Goal: Task Accomplishment & Management: Manage account settings

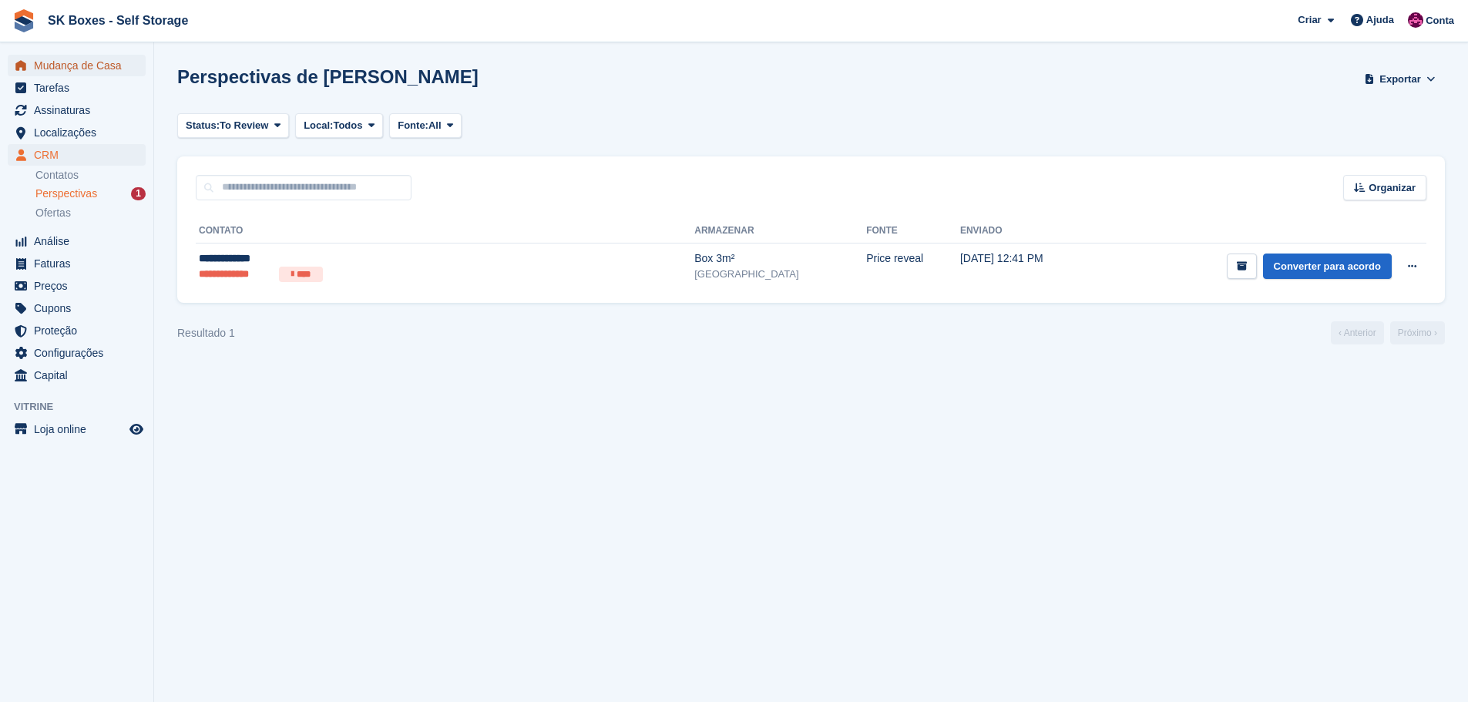
click at [100, 67] on span "Mudança de Casa" at bounding box center [80, 66] width 92 height 22
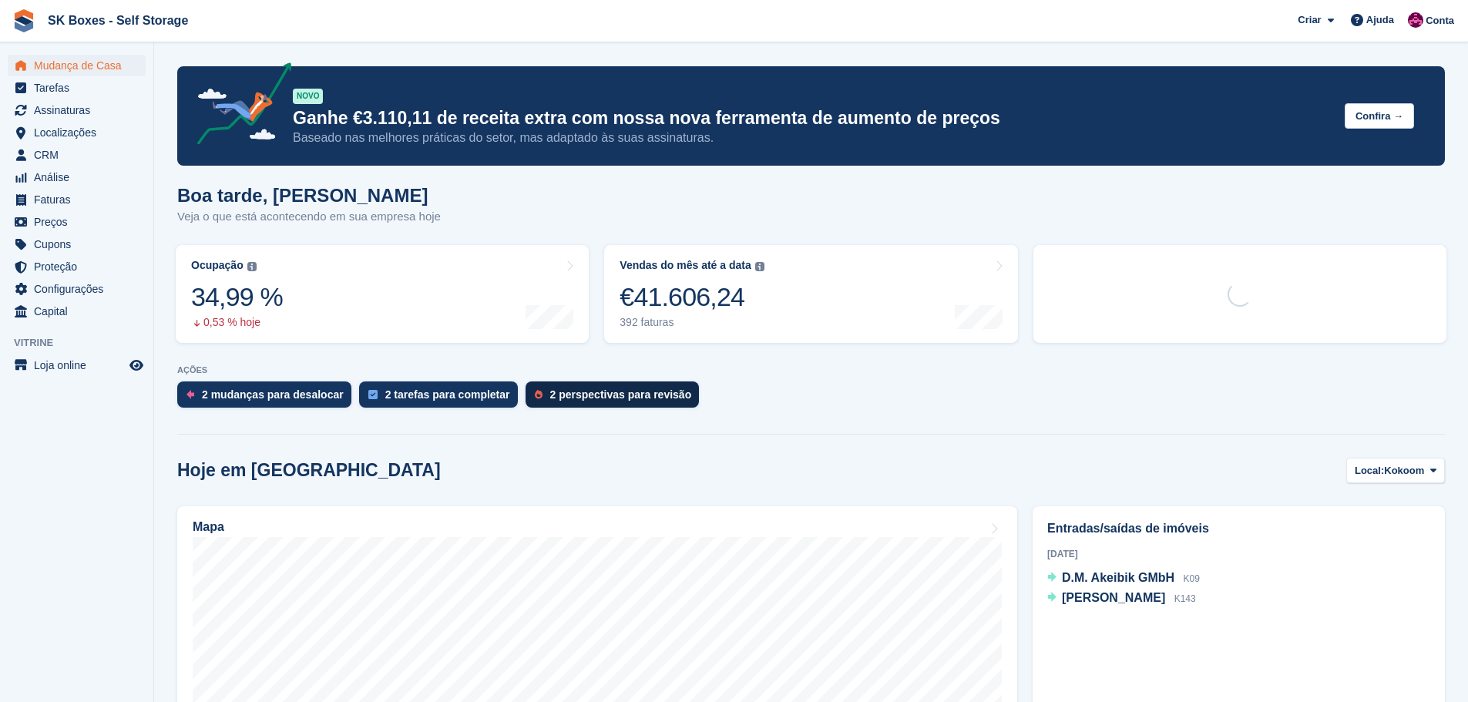
click at [614, 395] on div "2 perspectivas para revisão" at bounding box center [621, 394] width 142 height 12
